Goal: Task Accomplishment & Management: Manage account settings

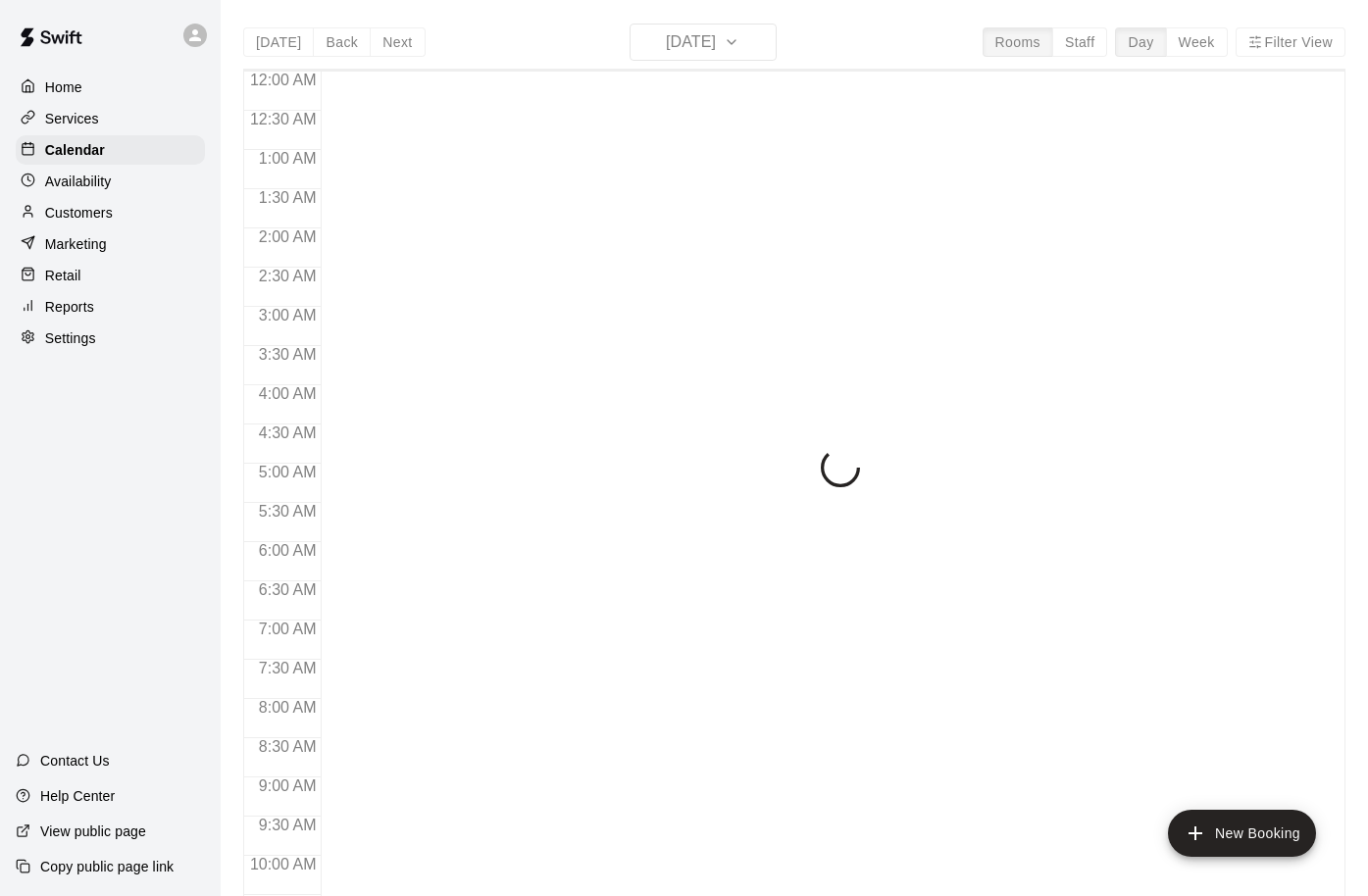
scroll to position [1037, 0]
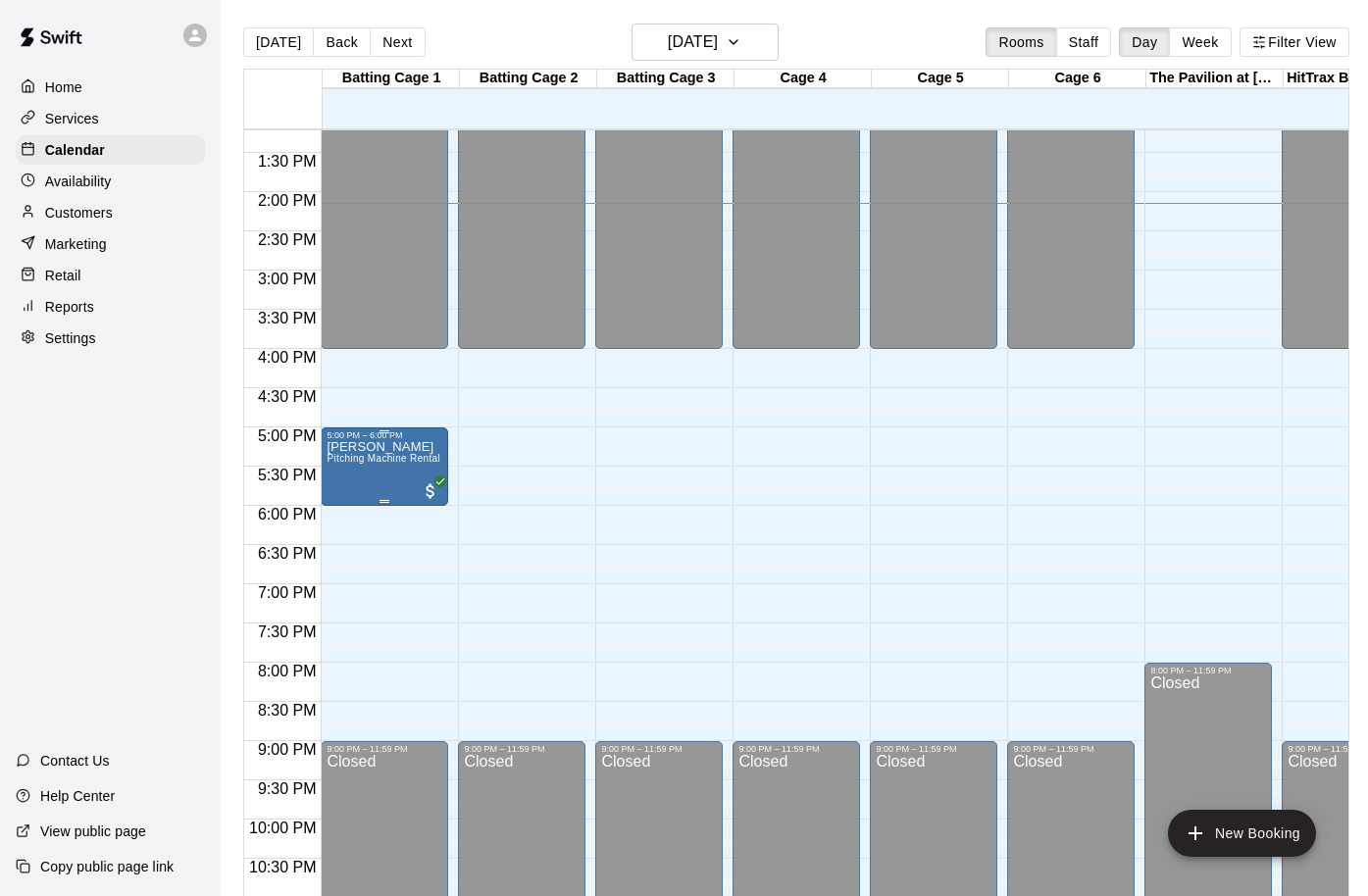
click at [389, 480] on div "[PERSON_NAME] Pitching Machine Rental" at bounding box center [384, 888] width 114 height 896
click at [351, 509] on img "edit" at bounding box center [348, 508] width 23 height 23
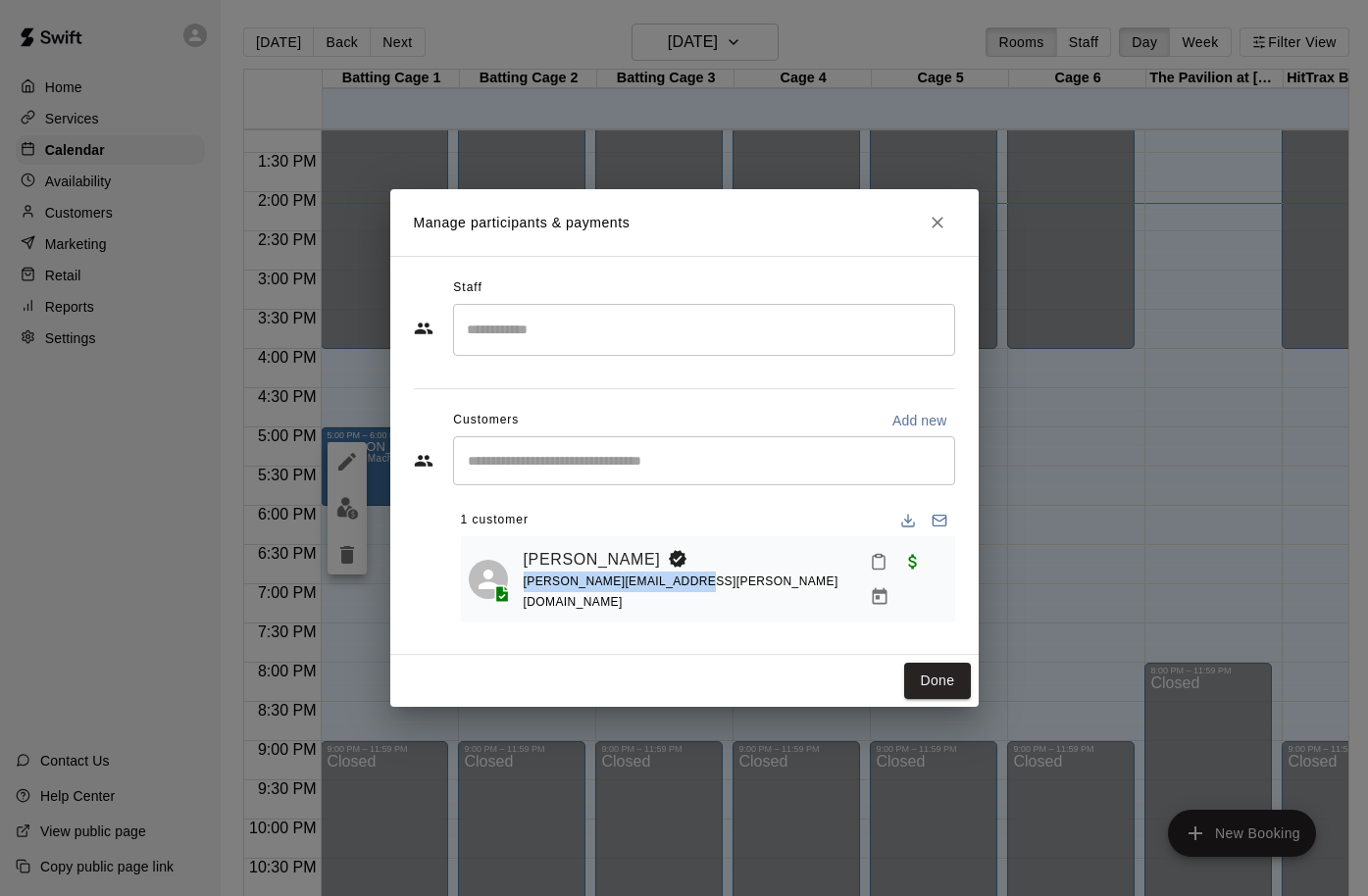
copy span "[PERSON_NAME][EMAIL_ADDRESS][PERSON_NAME][DOMAIN_NAME]"
drag, startPoint x: 676, startPoint y: 581, endPoint x: 523, endPoint y: 585, distance: 153.1
click at [522, 585] on div "[PERSON_NAME] [PERSON_NAME][EMAIL_ADDRESS][PERSON_NAME][DOMAIN_NAME]" at bounding box center [708, 580] width 479 height 71
click at [566, 559] on link "[PERSON_NAME]" at bounding box center [592, 560] width 137 height 26
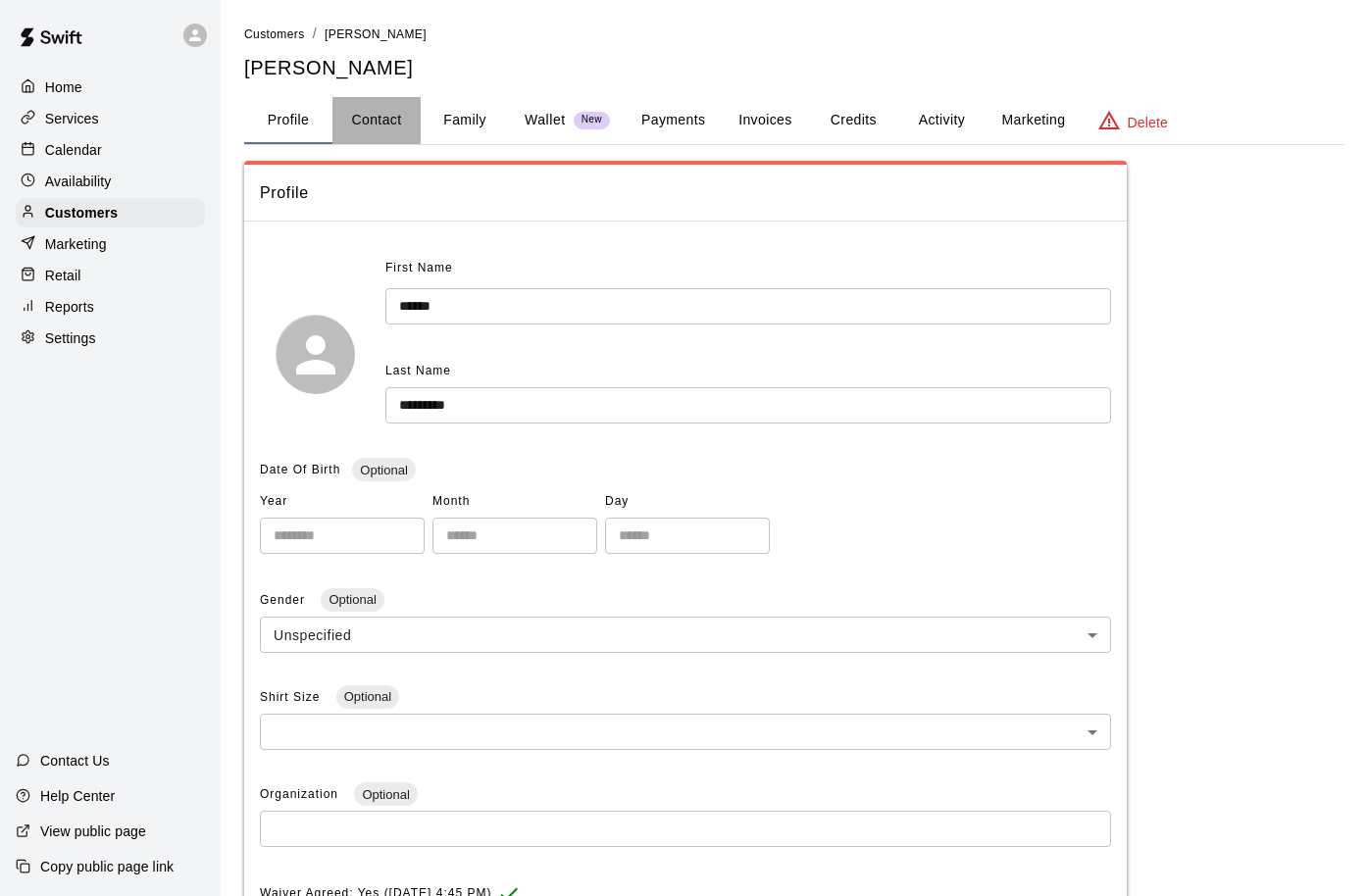
click at [398, 121] on button "Contact" at bounding box center [377, 121] width 89 height 47
select select "**"
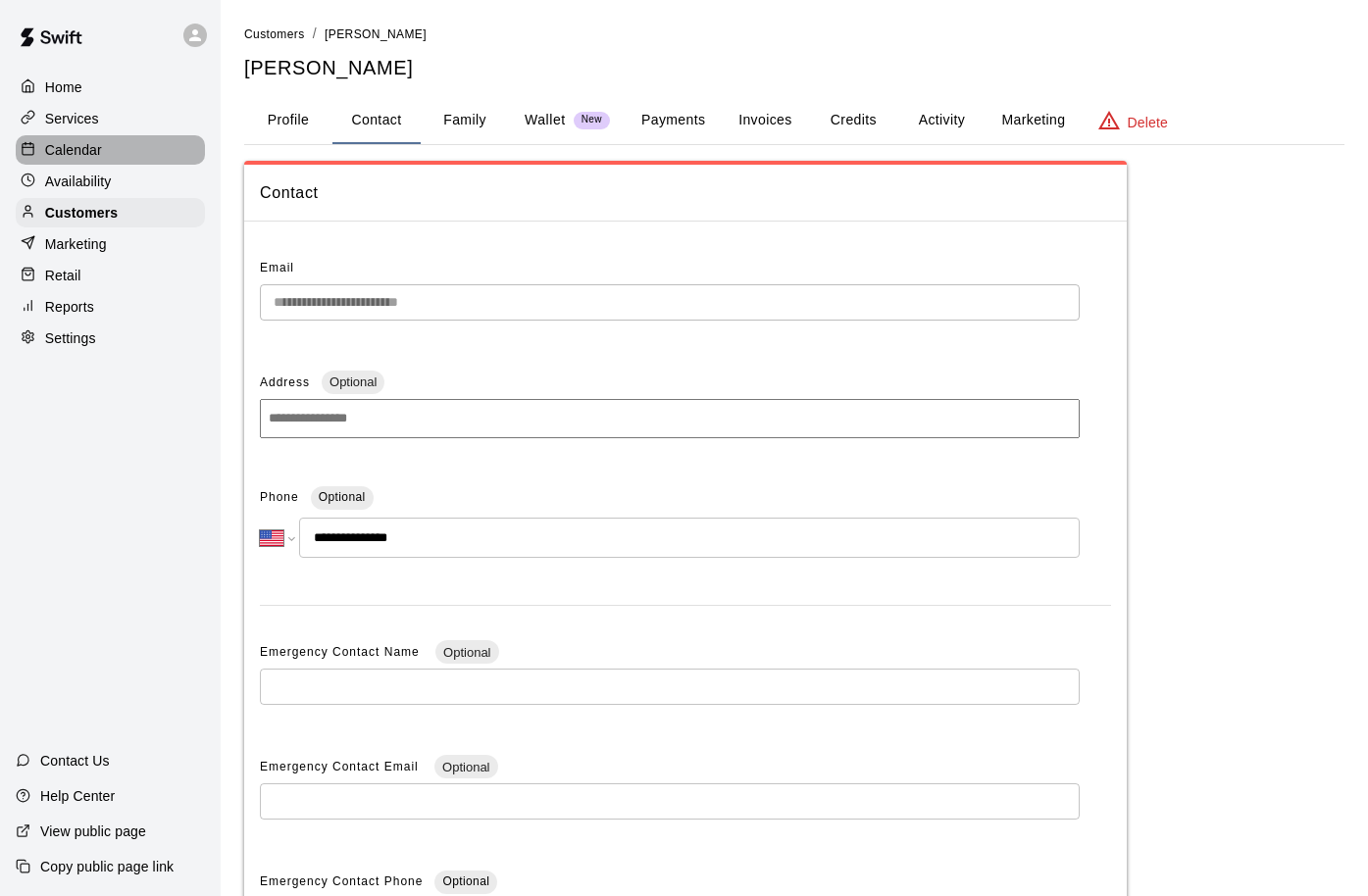
click at [79, 151] on p "Calendar" at bounding box center [74, 150] width 57 height 20
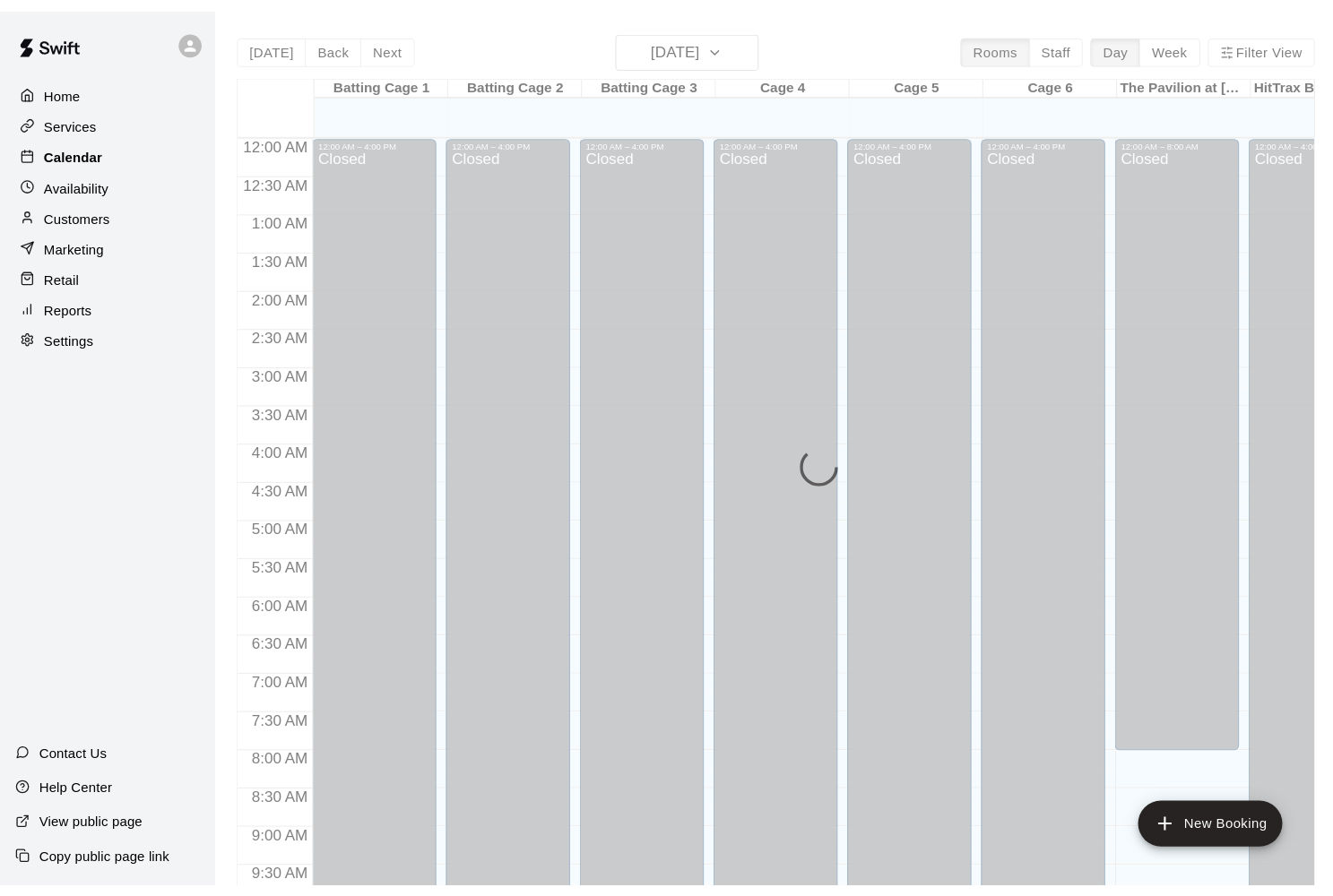
scroll to position [947, 0]
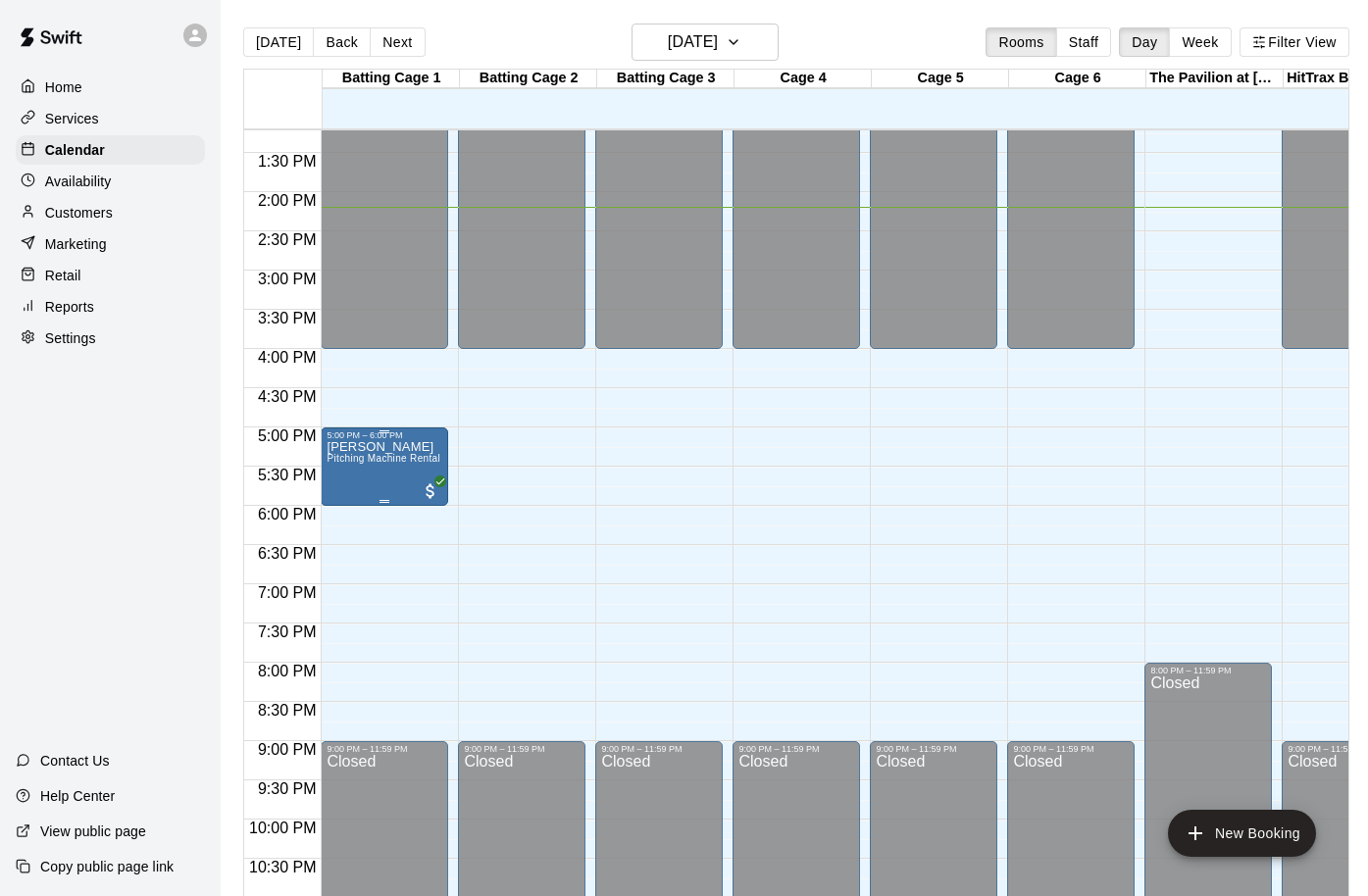
click at [390, 497] on div "[PERSON_NAME] Pitching Machine Rental" at bounding box center [384, 888] width 114 height 896
click at [348, 557] on icon "delete" at bounding box center [348, 555] width 14 height 18
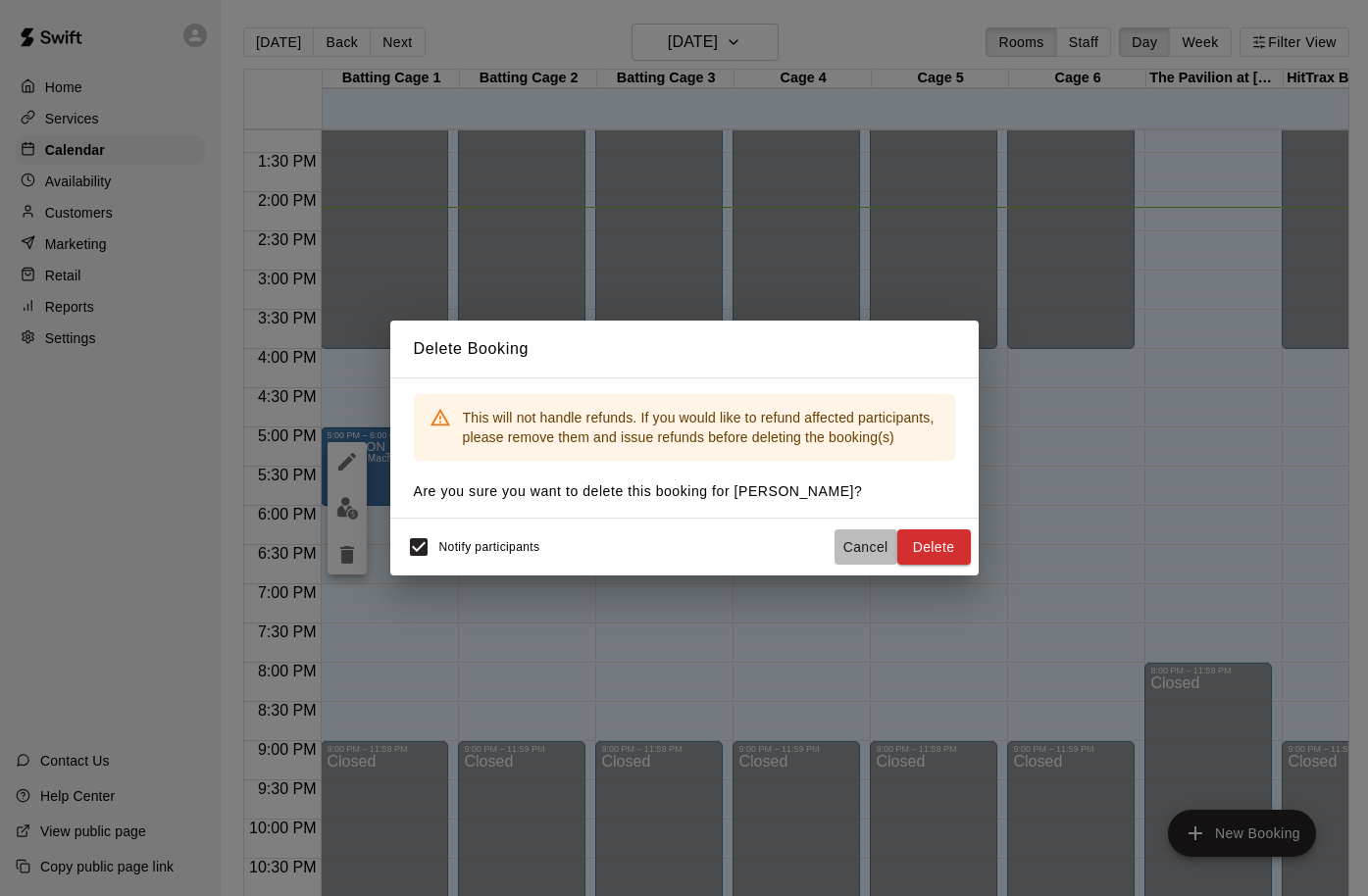
click at [854, 542] on button "Cancel" at bounding box center [867, 547] width 63 height 36
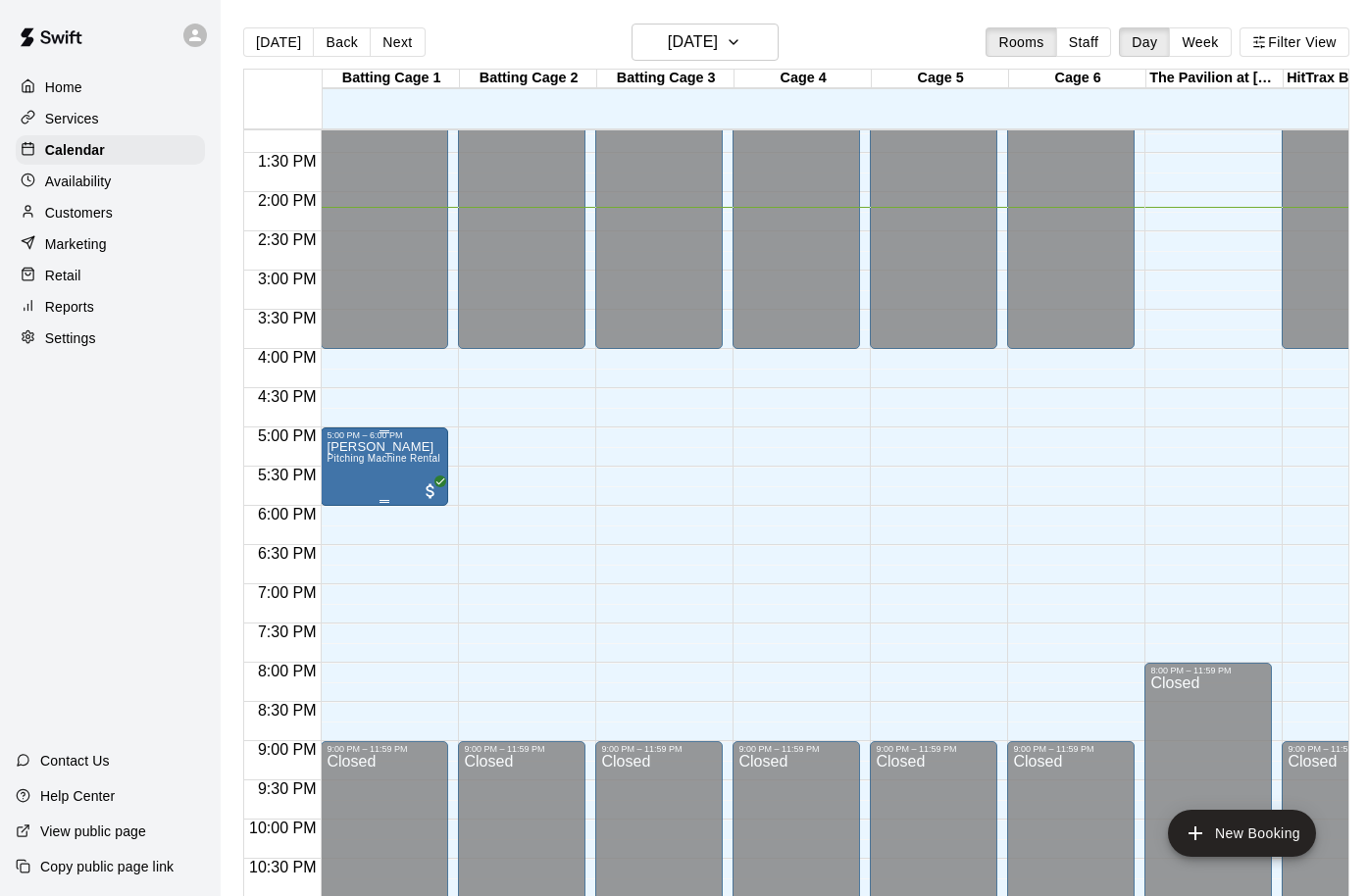
click at [357, 462] on span "Pitching Machine Rental" at bounding box center [384, 458] width 114 height 11
click at [350, 466] on icon "edit" at bounding box center [348, 475] width 24 height 24
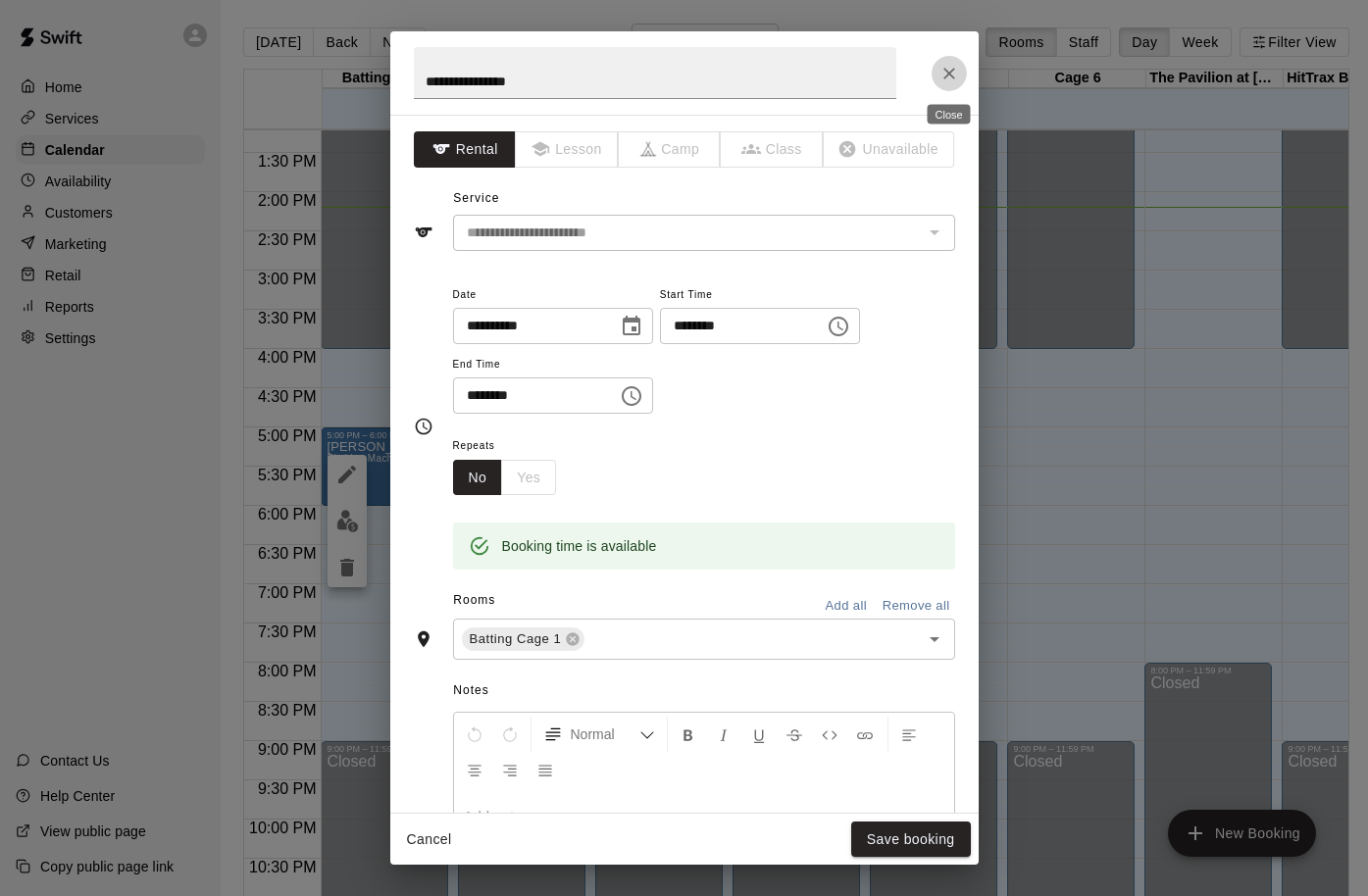
click at [948, 71] on icon "Close" at bounding box center [949, 74] width 20 height 20
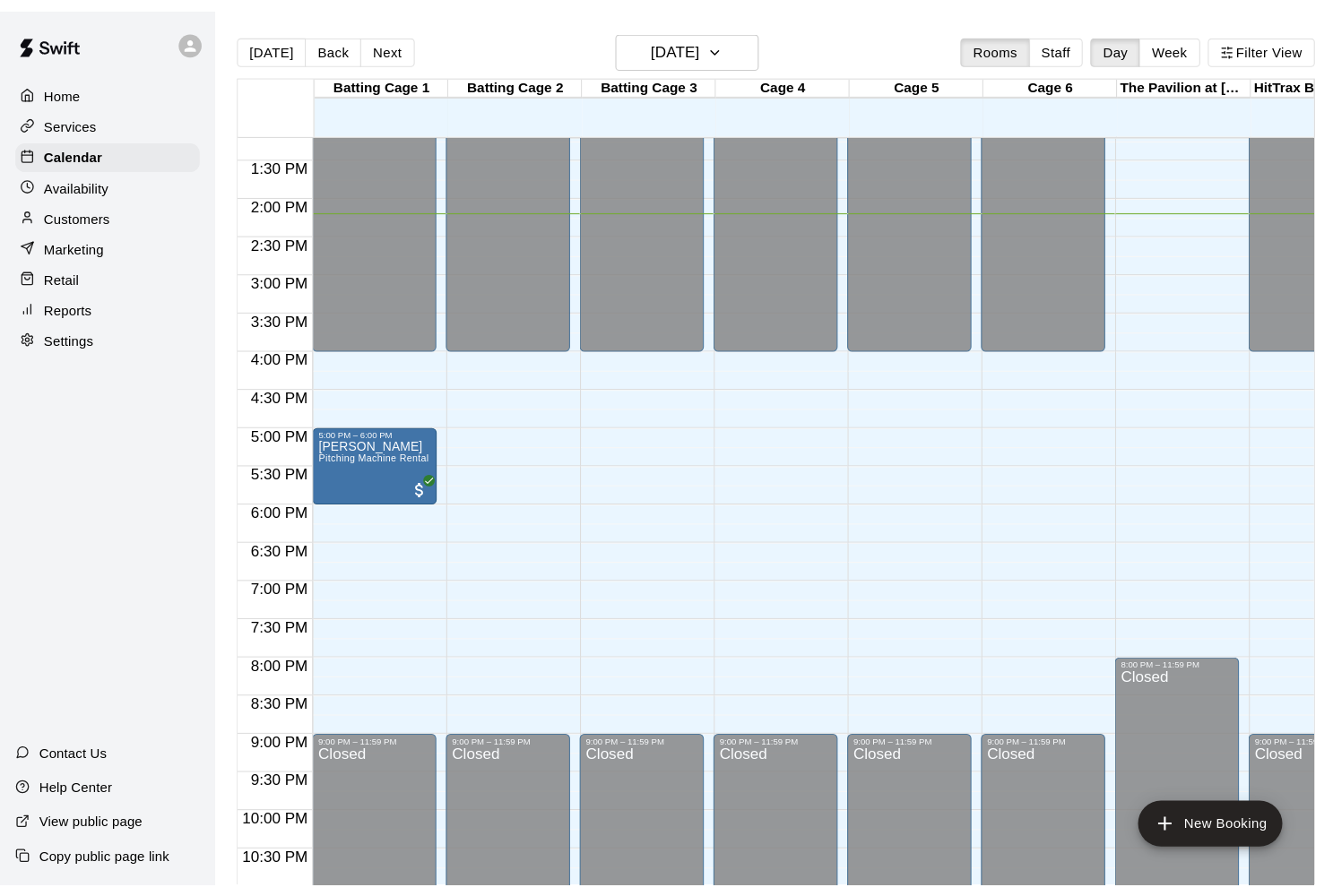
scroll to position [924, 0]
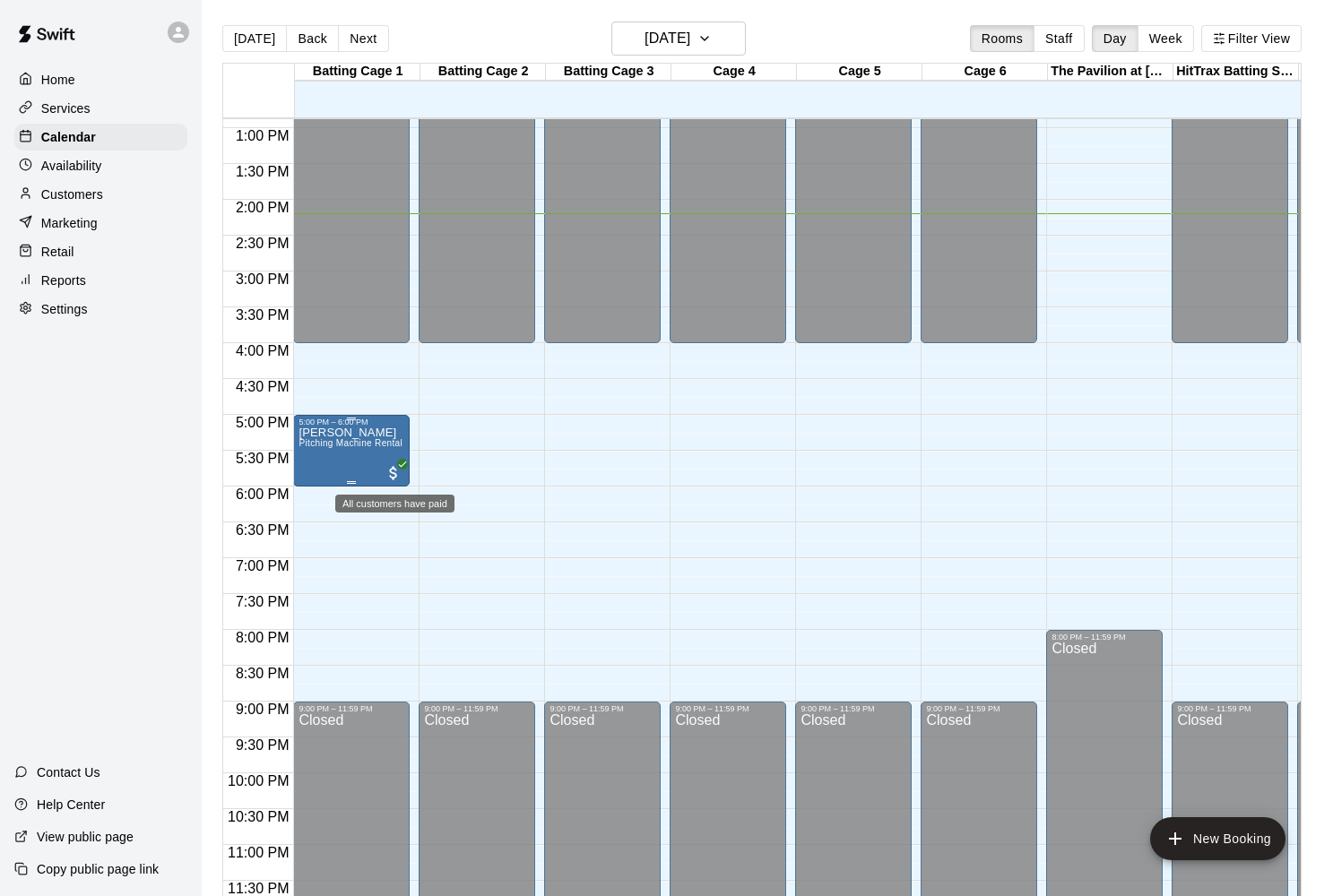
click at [398, 472] on span "All customers have paid" at bounding box center [393, 473] width 18 height 18
click at [363, 471] on div at bounding box center [666, 448] width 1333 height 896
click at [395, 473] on span "All customers have paid" at bounding box center [393, 473] width 18 height 18
click at [404, 529] on img "edit" at bounding box center [403, 524] width 21 height 21
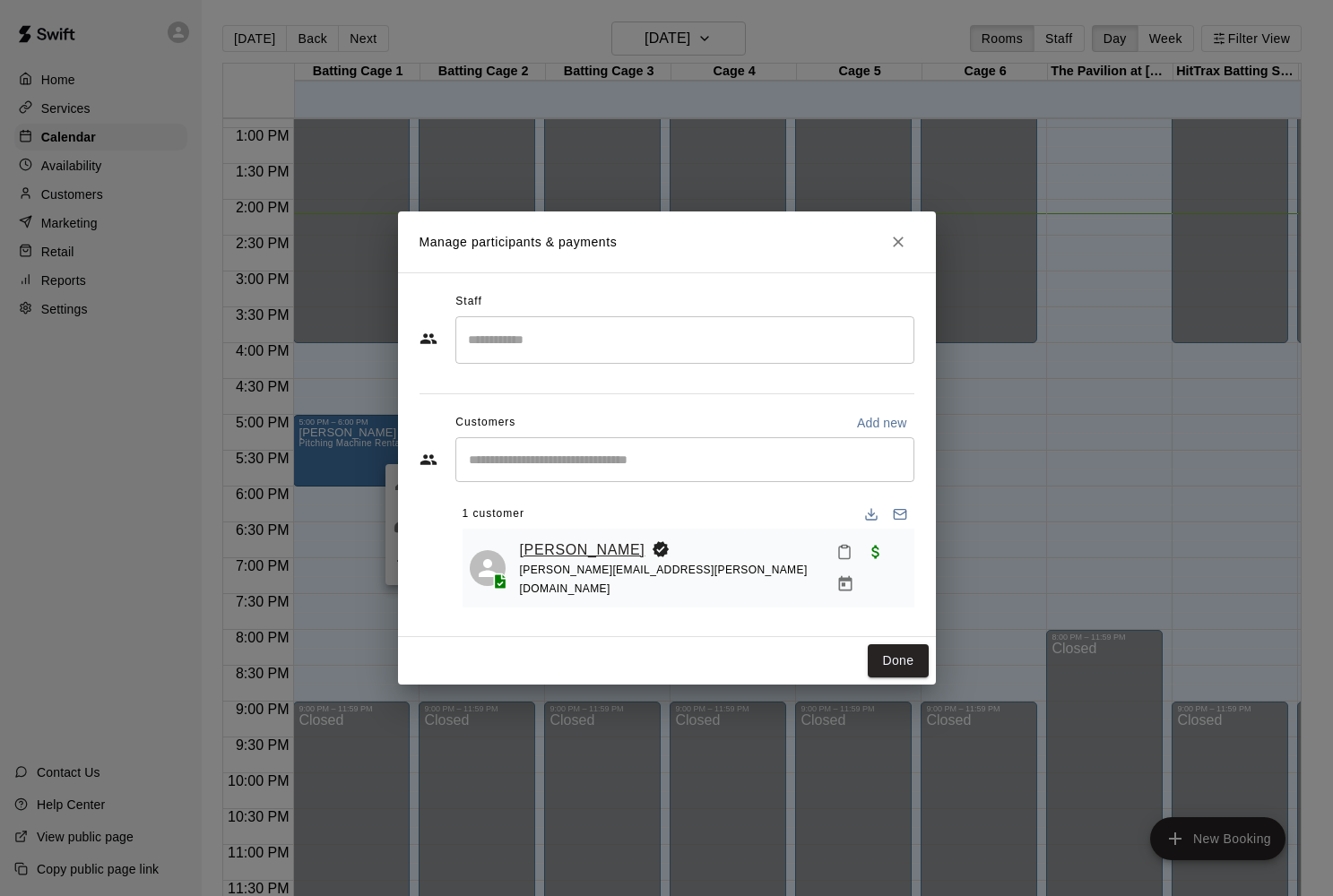
click at [575, 545] on link "[PERSON_NAME]" at bounding box center [582, 551] width 125 height 23
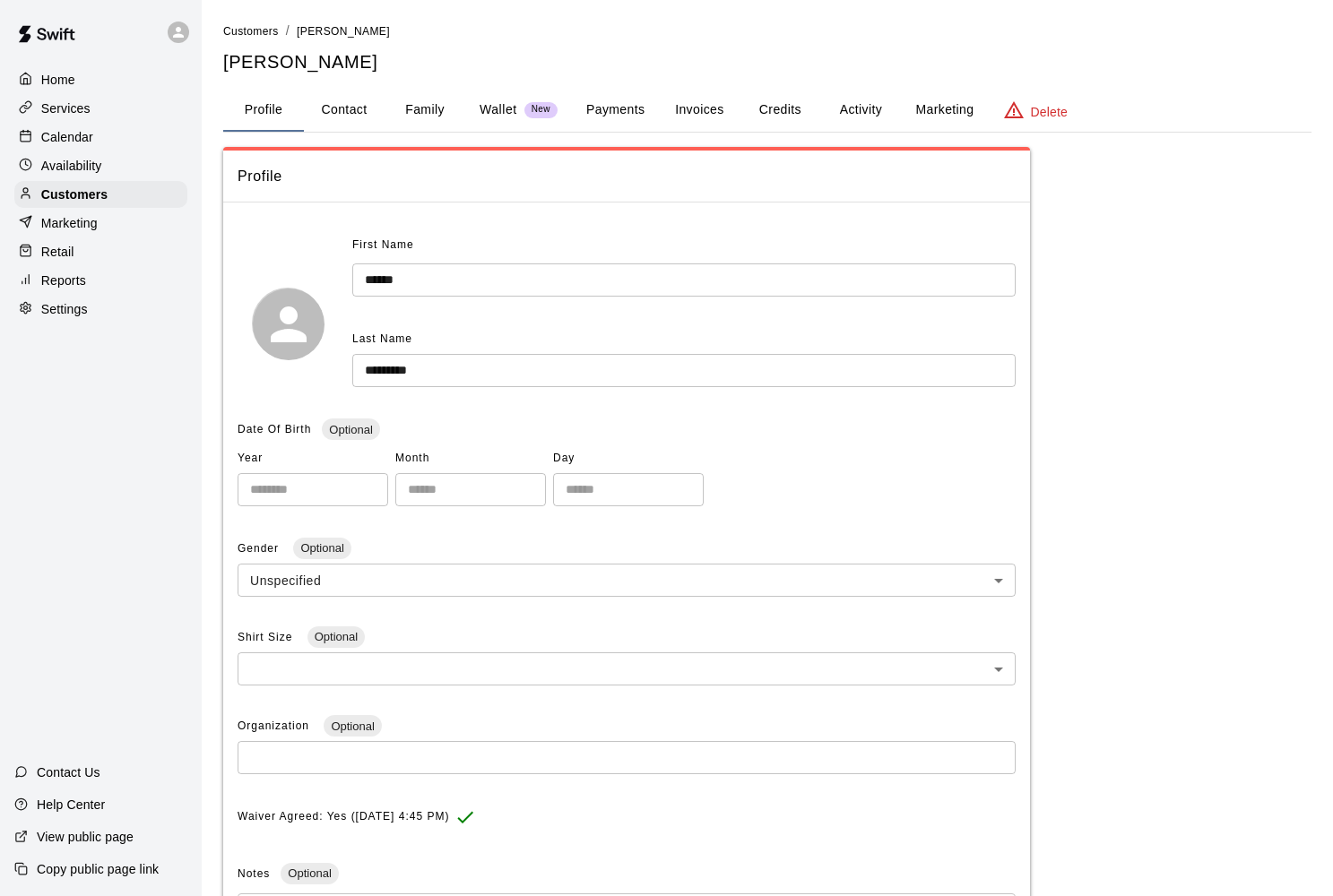
click at [495, 104] on p "Wallet" at bounding box center [499, 110] width 38 height 19
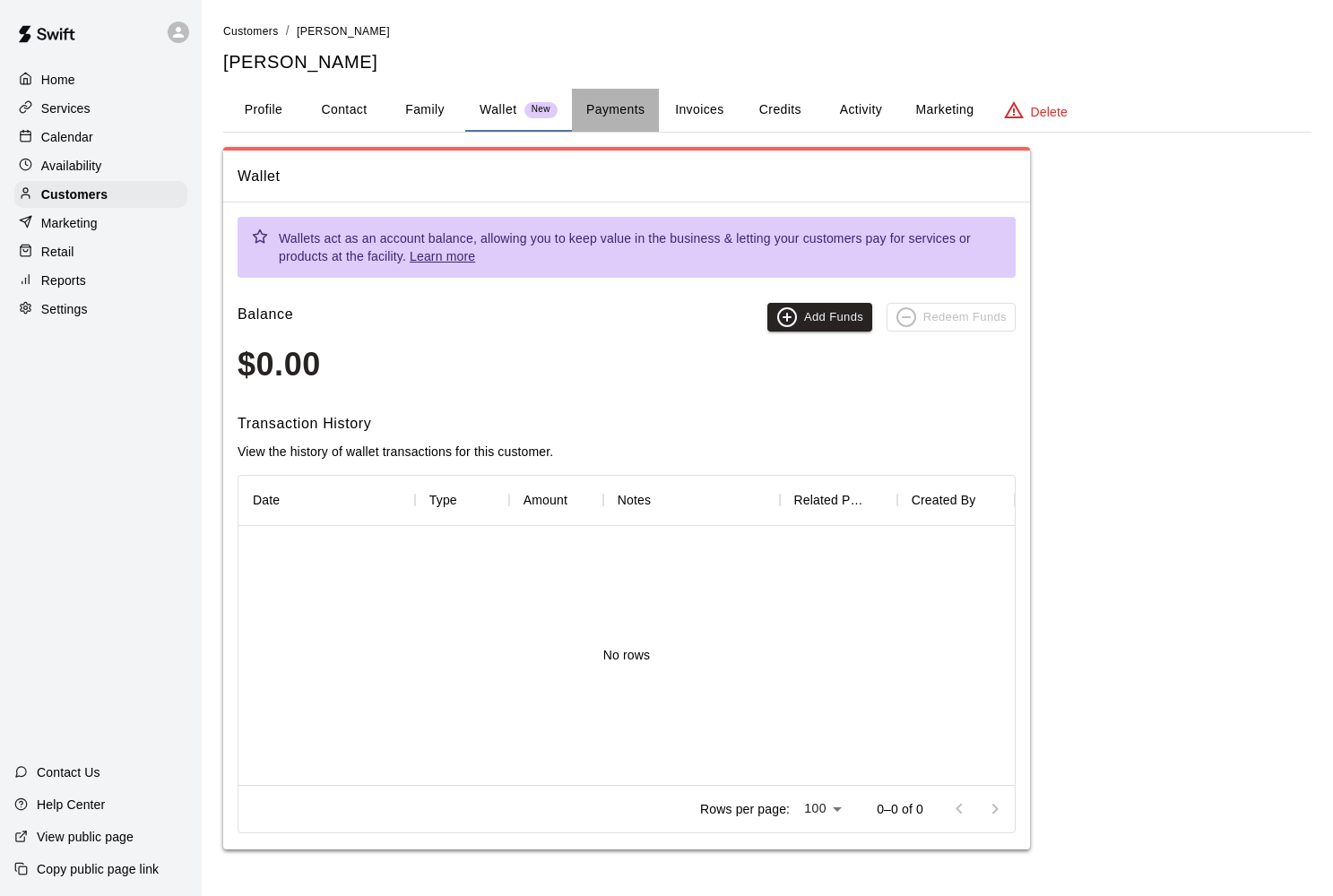
click at [617, 98] on button "Payments" at bounding box center [615, 111] width 87 height 43
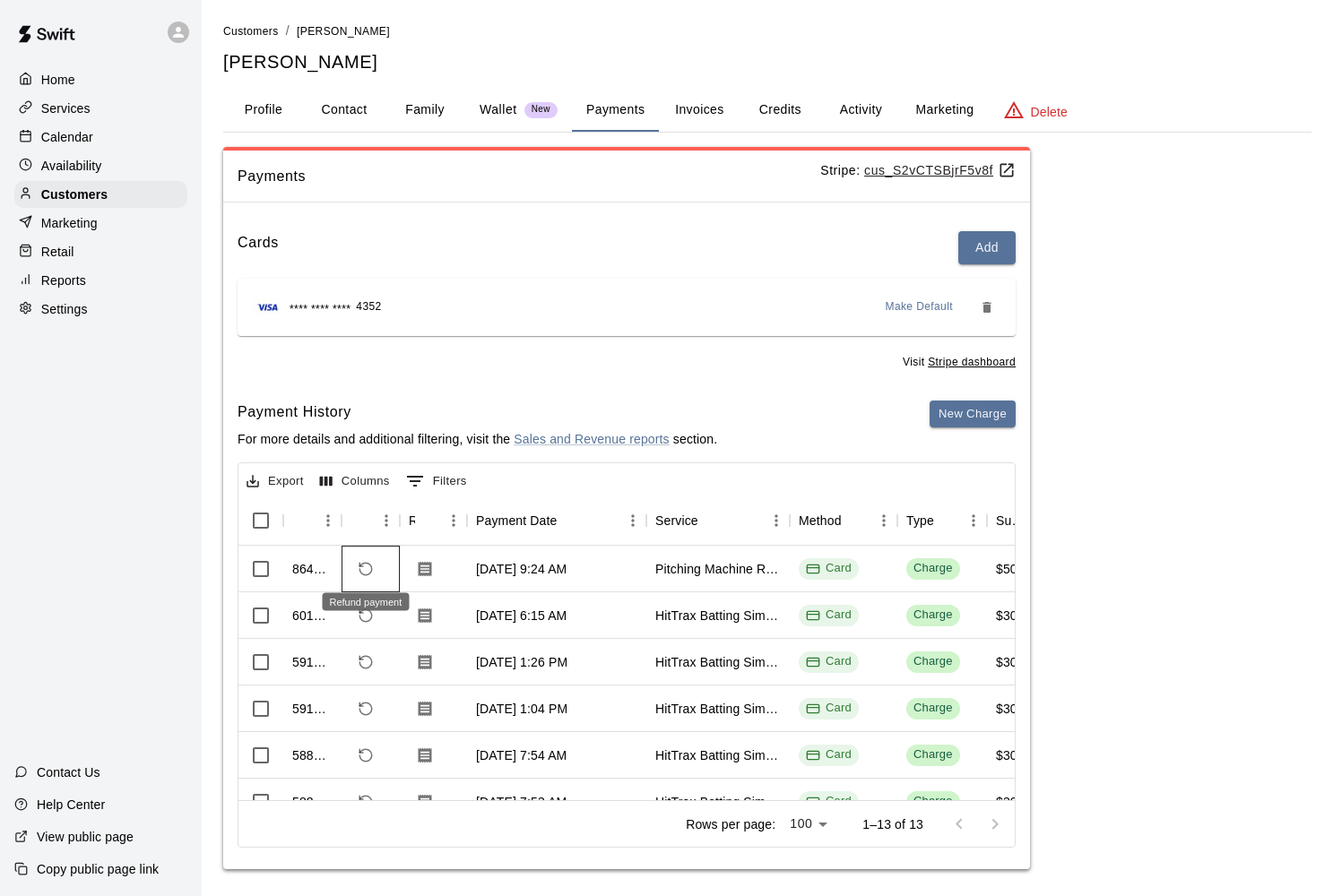
click at [364, 561] on icon "Refund payment" at bounding box center [365, 569] width 16 height 16
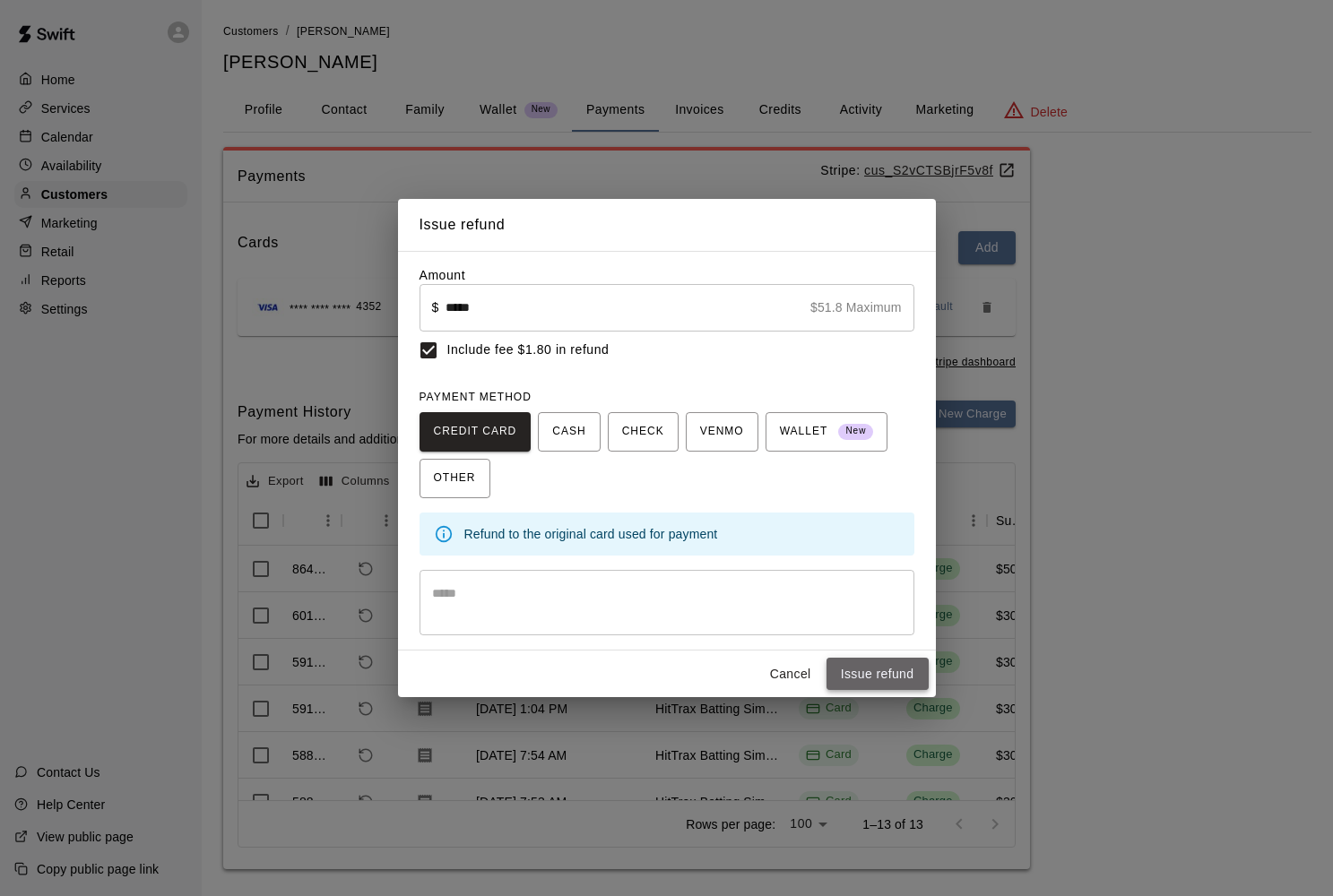
click at [854, 670] on button "Issue refund" at bounding box center [878, 674] width 103 height 33
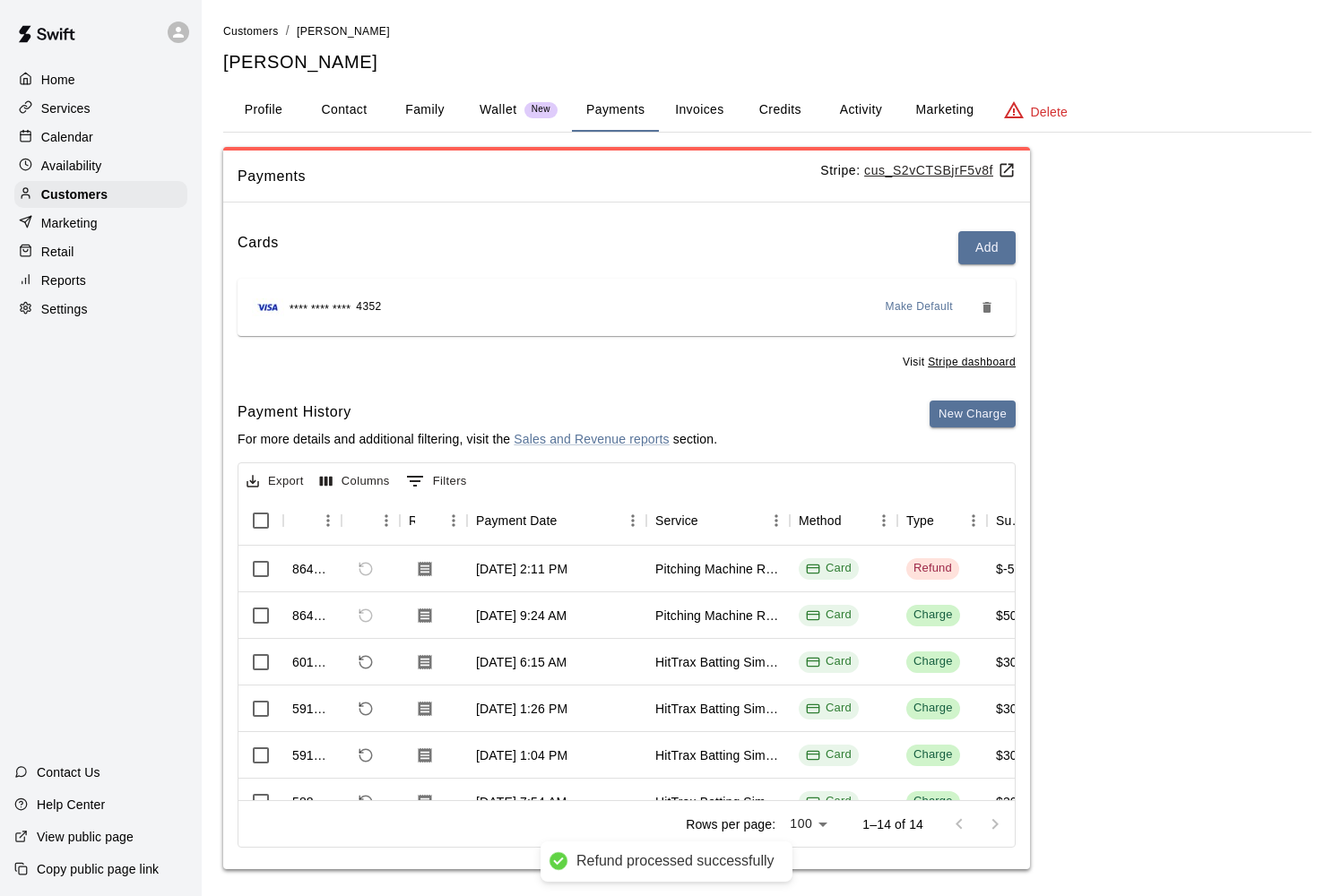
click at [82, 142] on p "Calendar" at bounding box center [68, 137] width 52 height 18
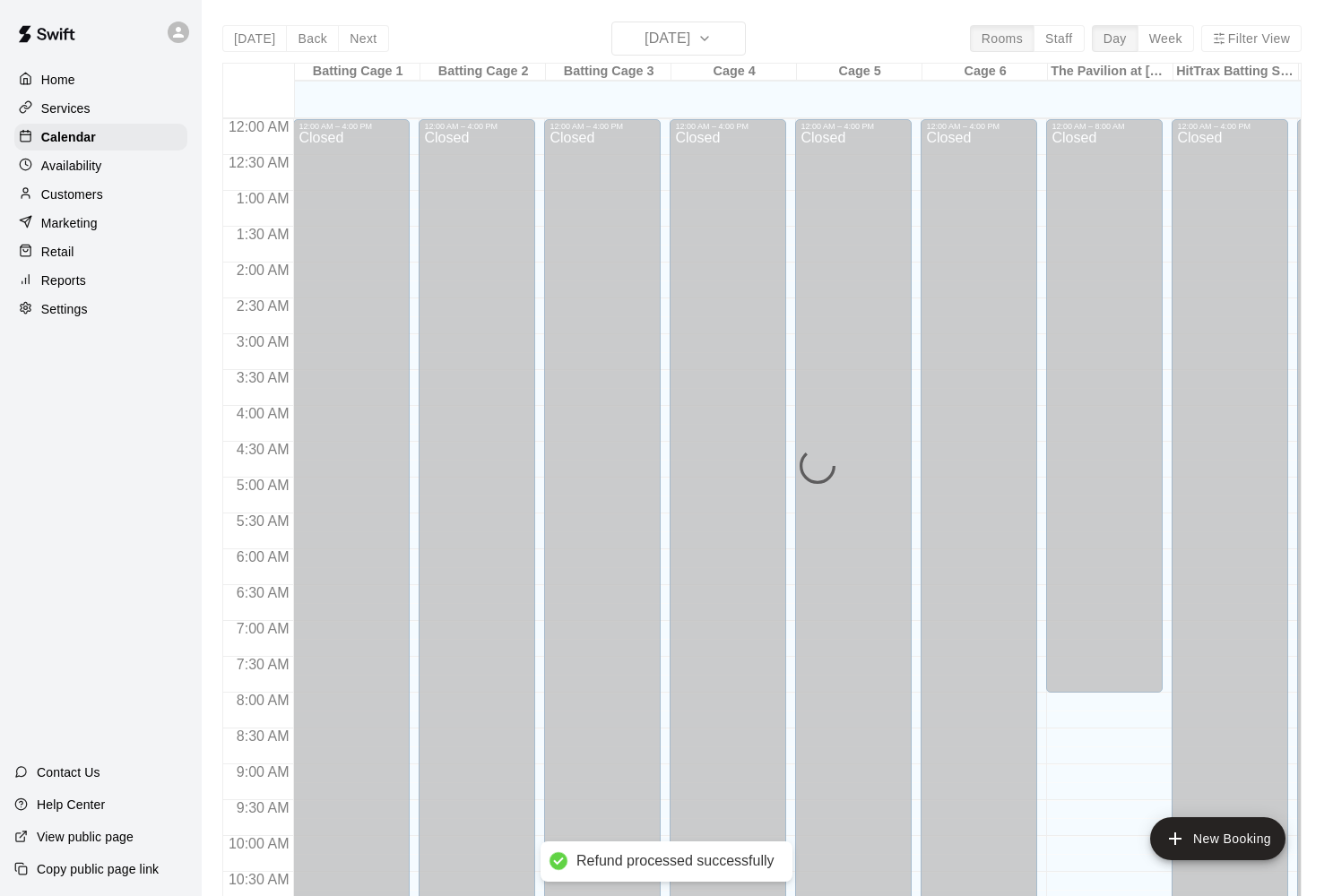
scroll to position [870, 0]
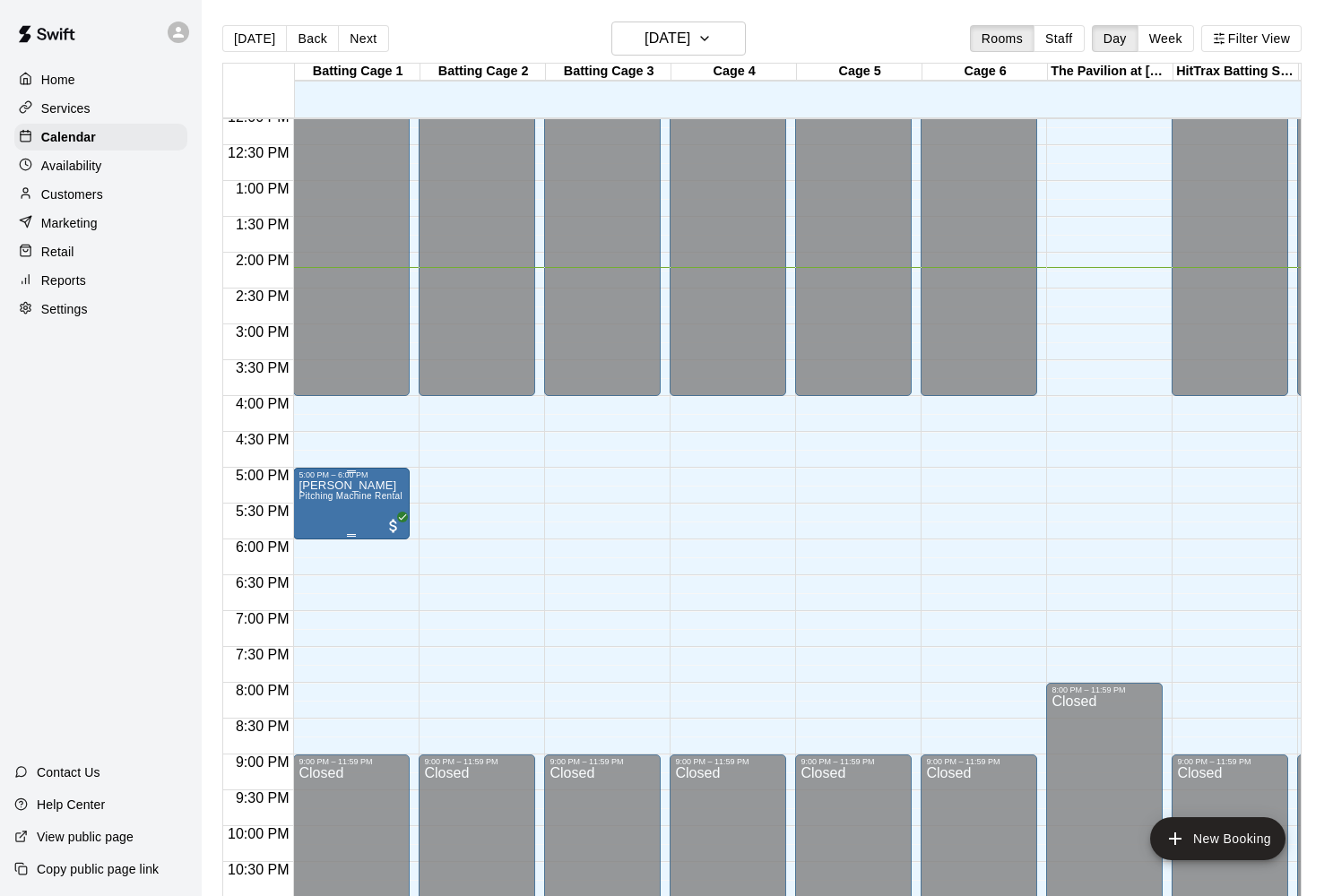
click at [323, 586] on icon "delete" at bounding box center [318, 584] width 22 height 22
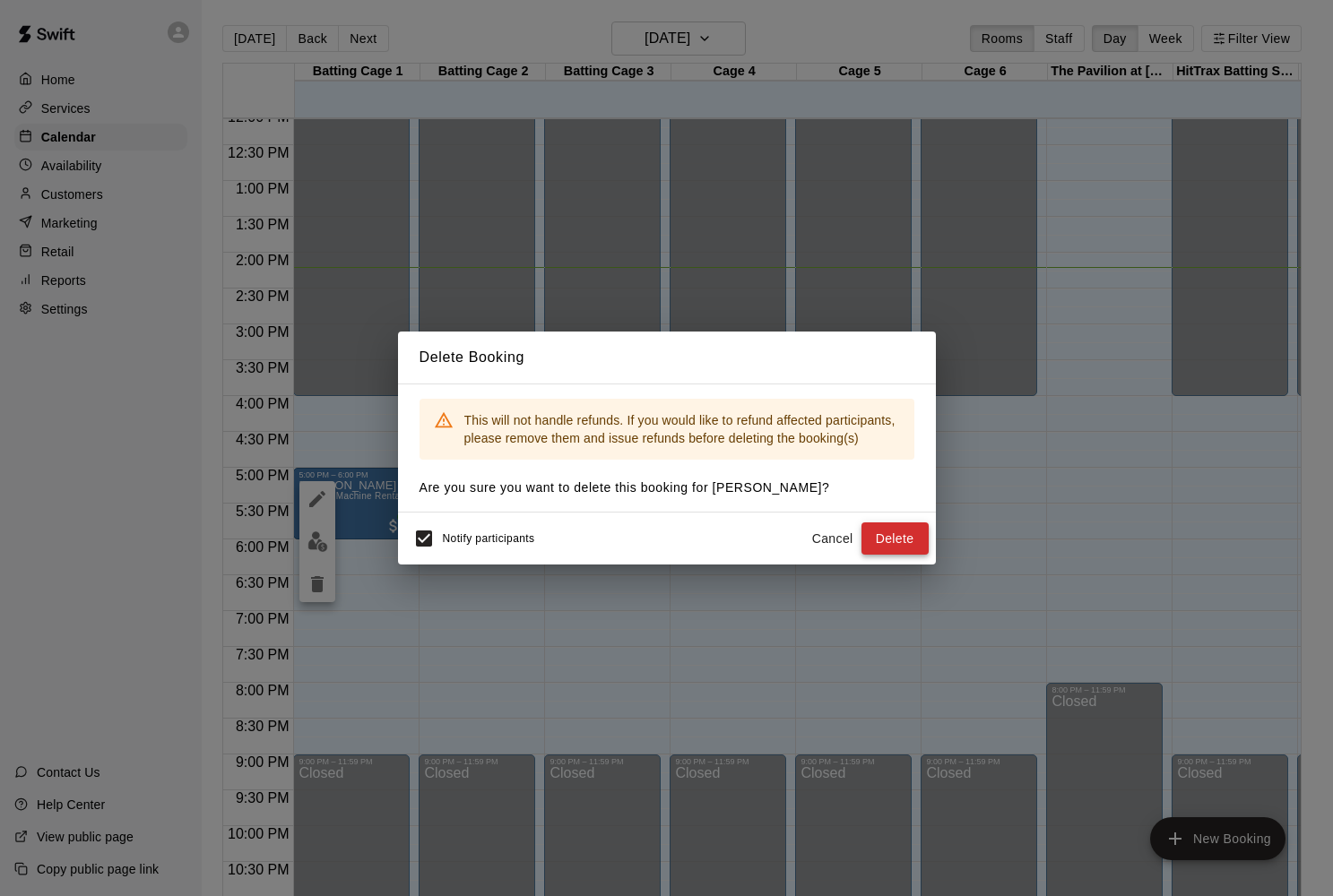
click at [910, 529] on button "Delete" at bounding box center [895, 539] width 68 height 33
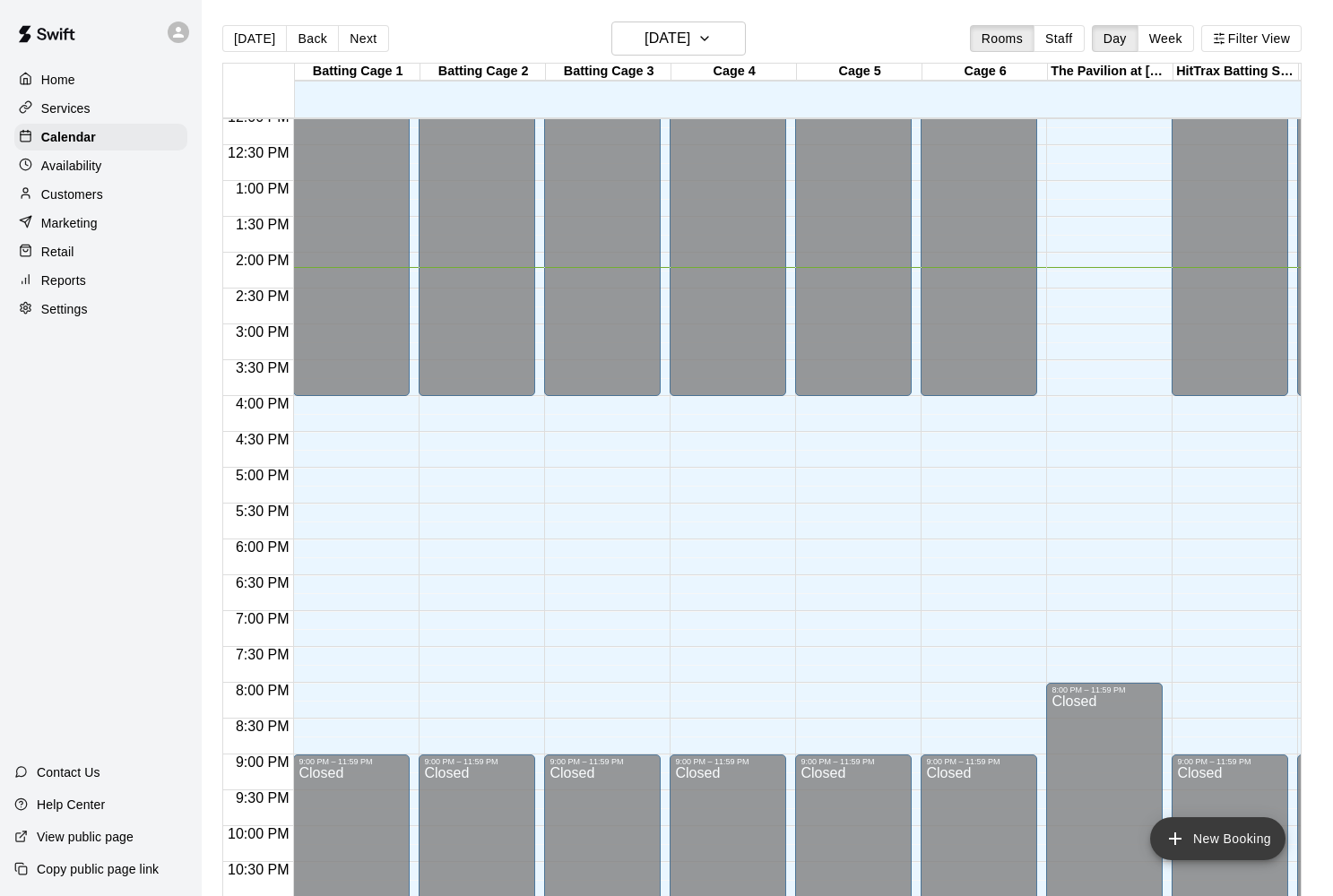
click at [1222, 818] on button "New Booking" at bounding box center [1218, 838] width 135 height 43
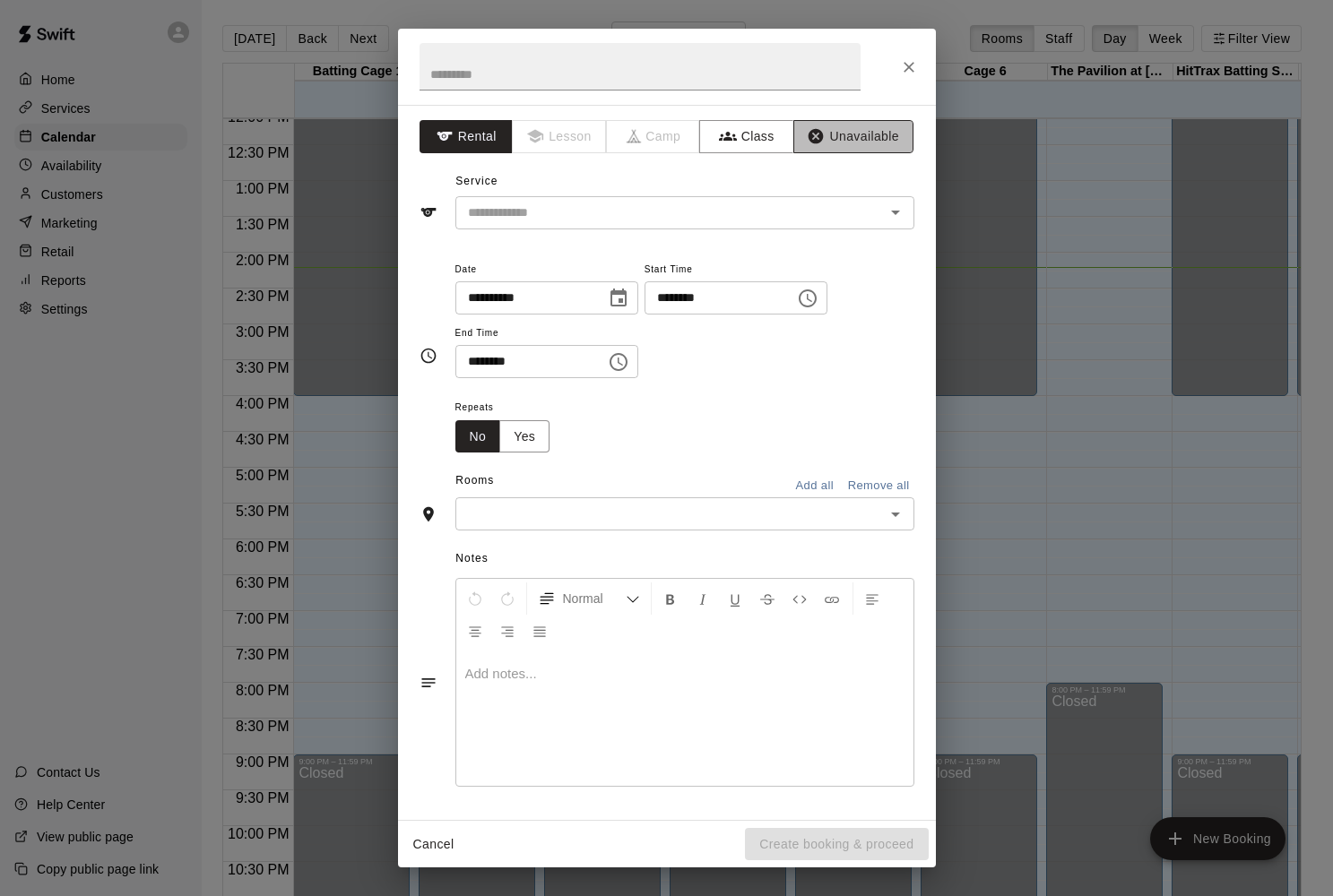
click at [883, 131] on button "Unavailable" at bounding box center [852, 136] width 120 height 33
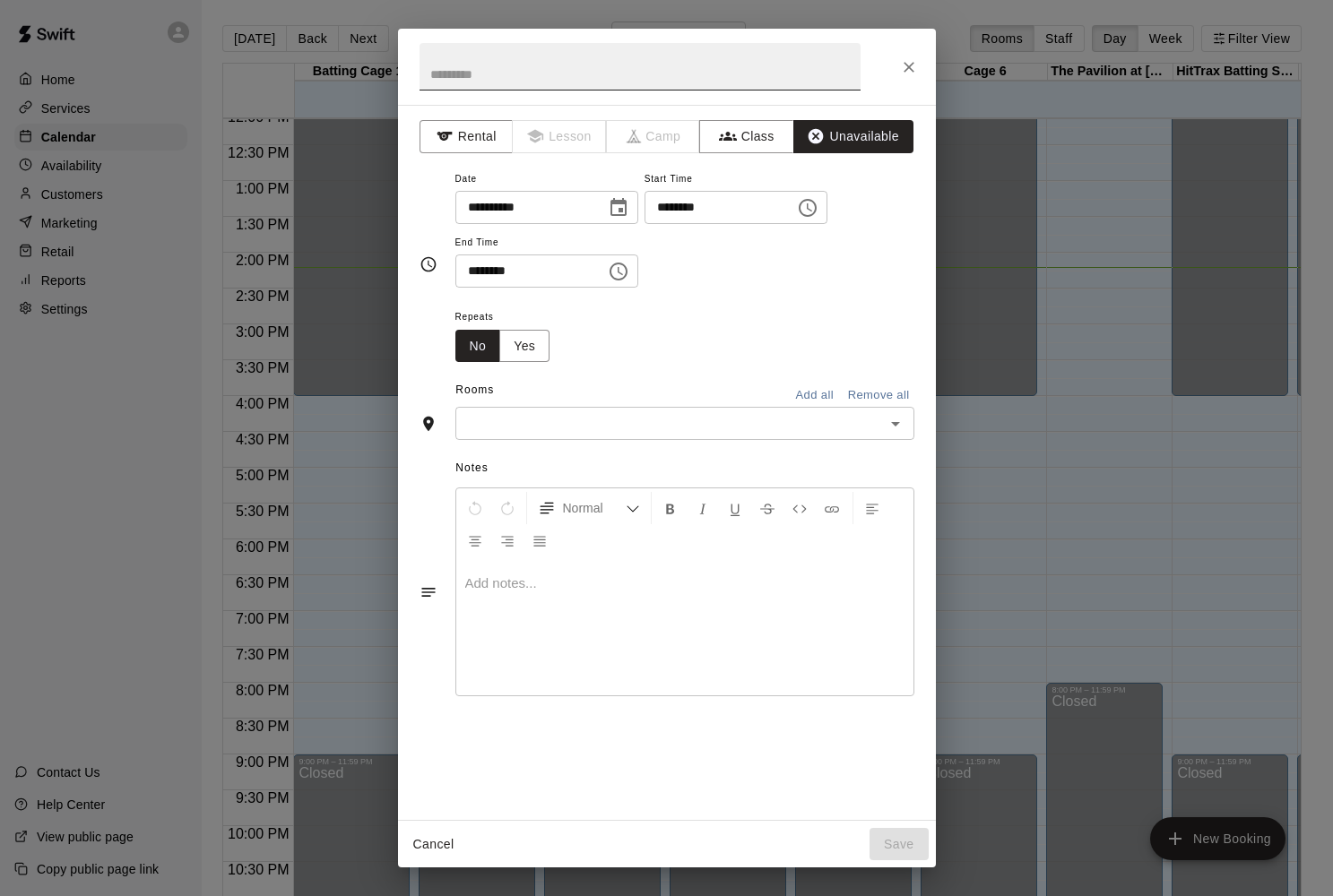
click at [659, 76] on input "text" at bounding box center [640, 67] width 441 height 48
type input "**********"
drag, startPoint x: 572, startPoint y: 265, endPoint x: 445, endPoint y: 262, distance: 127.0
click at [437, 263] on div "**********" at bounding box center [667, 264] width 495 height 195
drag, startPoint x: 546, startPoint y: 261, endPoint x: 455, endPoint y: 261, distance: 91.0
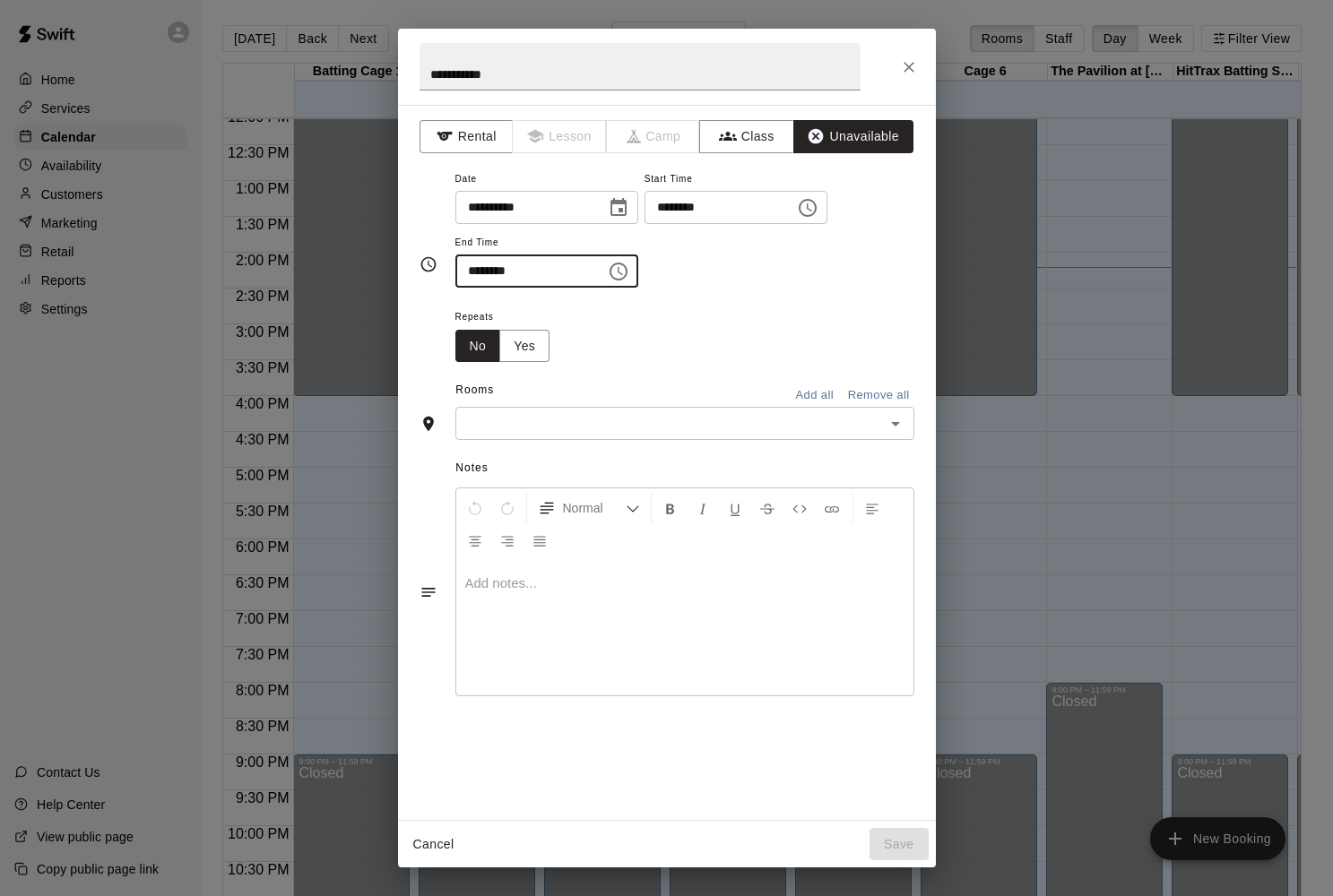
click at [455, 261] on input "********" at bounding box center [524, 271] width 138 height 33
type input "********"
click at [621, 349] on div "Repeats No Yes" at bounding box center [685, 334] width 459 height 57
click at [802, 390] on button "Add all" at bounding box center [815, 395] width 58 height 28
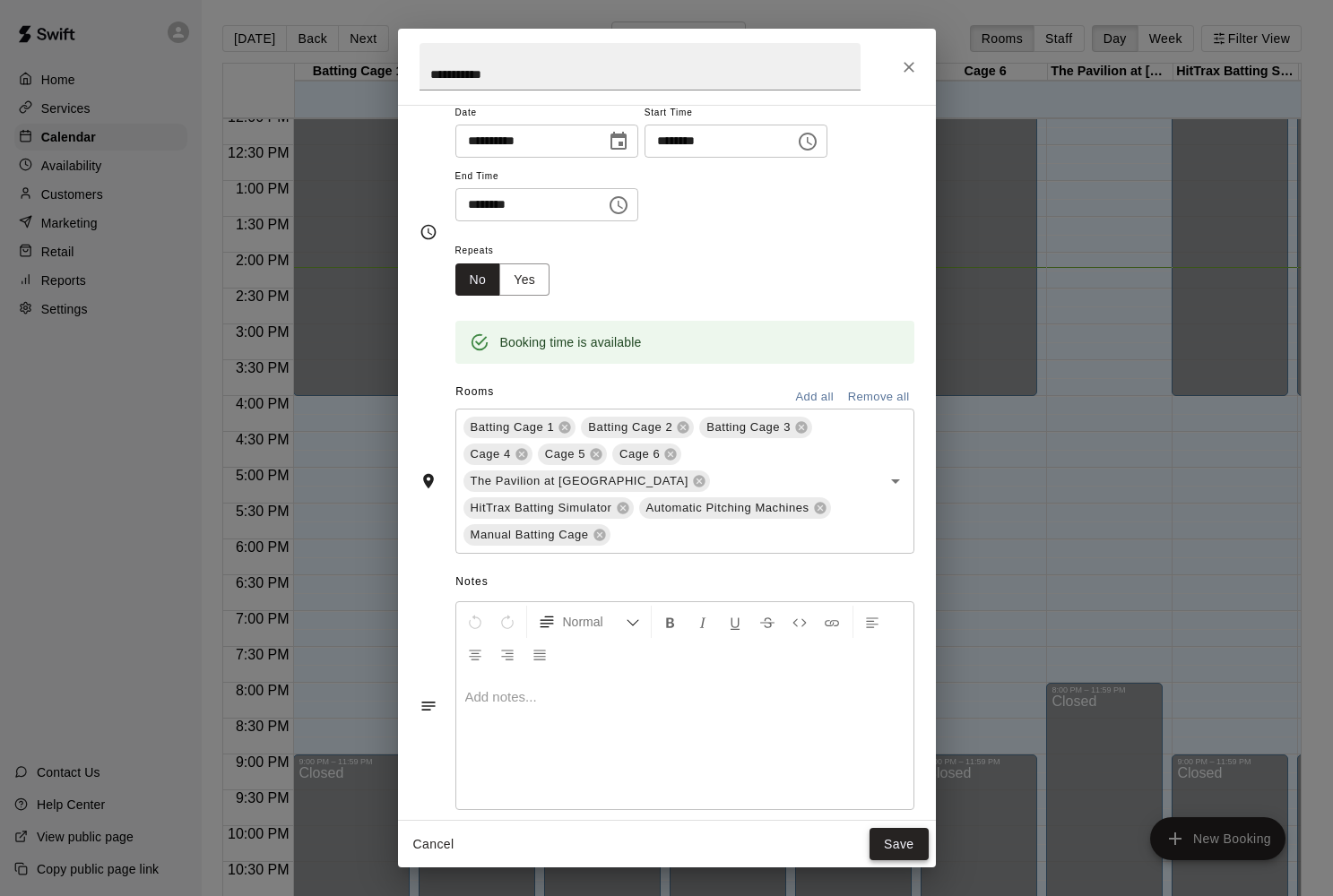
scroll to position [66, 0]
click at [902, 818] on button "Save" at bounding box center [899, 844] width 59 height 33
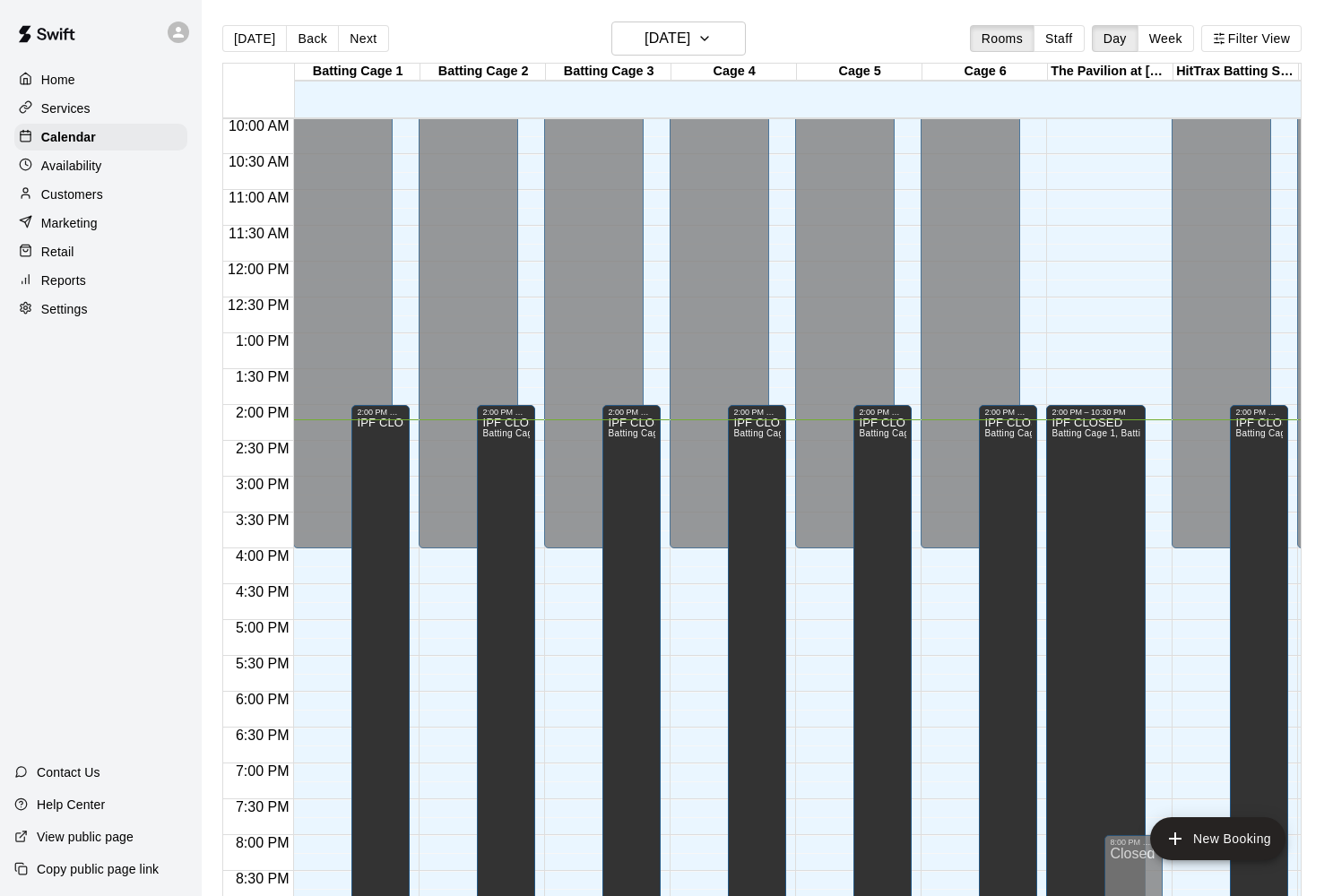
scroll to position [716, 0]
click at [358, 41] on button "Next" at bounding box center [363, 39] width 50 height 27
